Goal: Find specific page/section: Find specific page/section

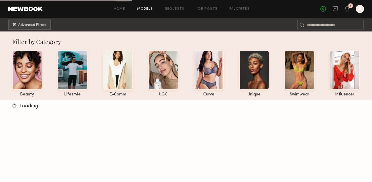
click at [25, 10] on link at bounding box center [25, 9] width 35 height 5
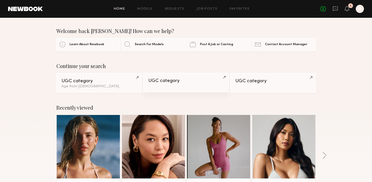
click at [198, 76] on link "UGC category" at bounding box center [185, 82] width 85 height 19
